Goal: Information Seeking & Learning: Find specific fact

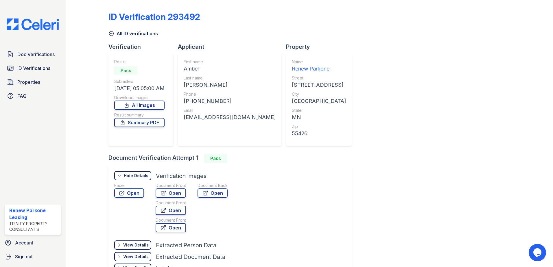
click at [110, 35] on icon at bounding box center [111, 34] width 6 height 6
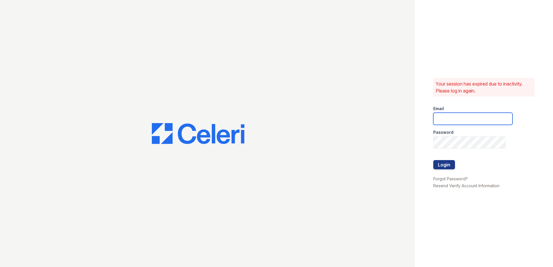
type input "[EMAIL_ADDRESS][DOMAIN_NAME]"
click at [442, 164] on button "Login" at bounding box center [444, 164] width 22 height 9
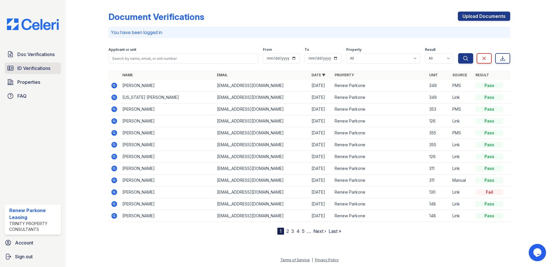
click at [47, 67] on span "ID Verifications" at bounding box center [33, 68] width 33 height 7
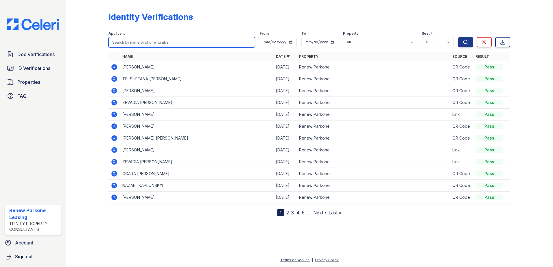
click at [148, 42] on input "search" at bounding box center [181, 42] width 147 height 10
type input "sean"
click at [458, 37] on button "Search" at bounding box center [465, 42] width 15 height 10
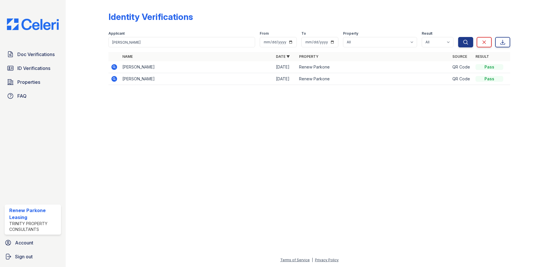
click at [115, 69] on icon at bounding box center [114, 67] width 6 height 6
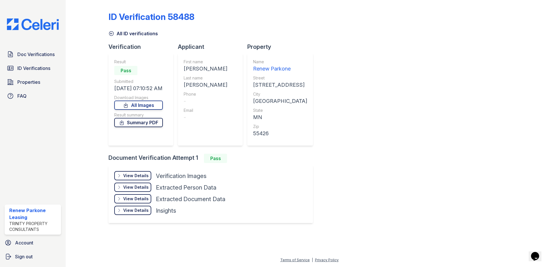
click at [135, 123] on link "Summary PDF" at bounding box center [138, 122] width 49 height 9
click at [50, 69] on span "ID Verifications" at bounding box center [33, 68] width 33 height 7
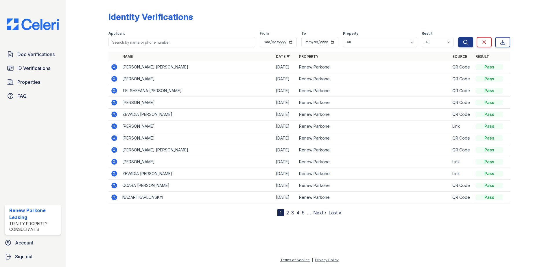
click at [116, 69] on icon at bounding box center [114, 67] width 6 height 6
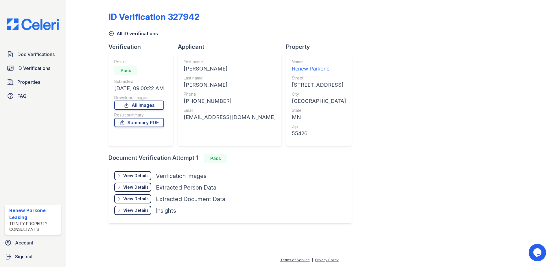
click at [191, 101] on div "+16122072969" at bounding box center [230, 101] width 92 height 8
drag, startPoint x: 186, startPoint y: 117, endPoint x: 272, endPoint y: 124, distance: 86.5
click at [272, 124] on div "First name JORGE IVAN Last name ARCILA ARREDONDO Phone +16122072969 Email procl…" at bounding box center [230, 99] width 104 height 93
copy div "procleaningservicellc1@gmail.com"
